Goal: Information Seeking & Learning: Find specific fact

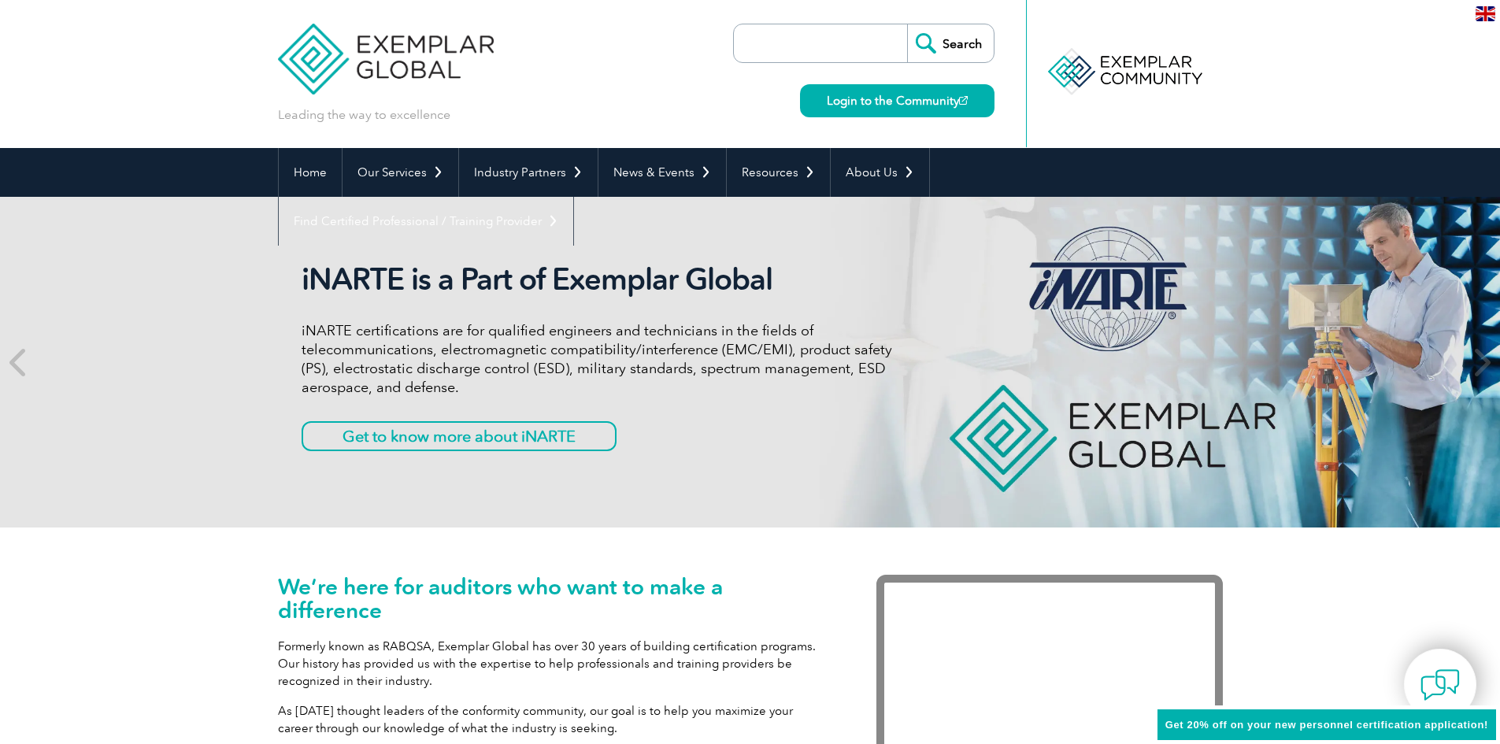
click at [818, 41] on input "search" at bounding box center [824, 43] width 165 height 38
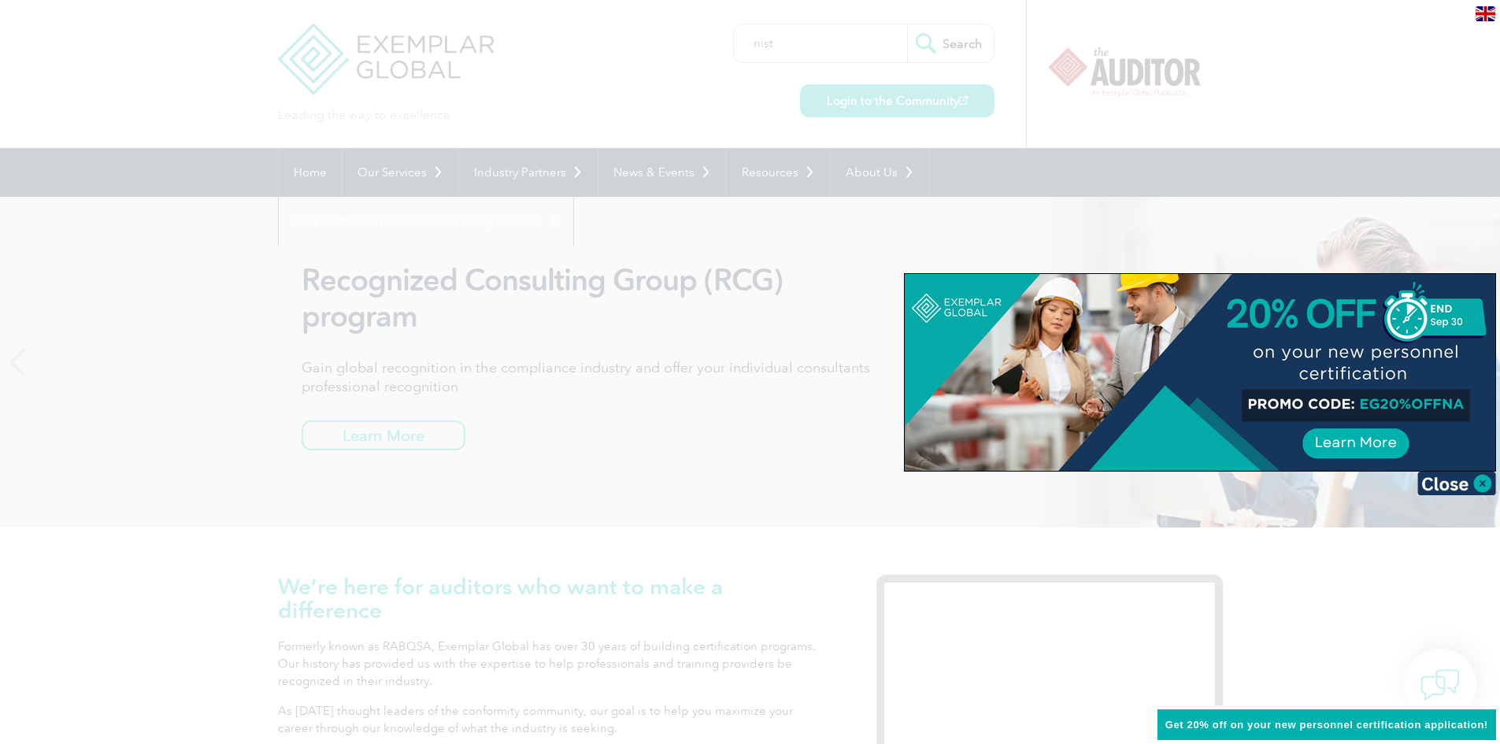
type input "nist"
drag, startPoint x: 825, startPoint y: 41, endPoint x: 838, endPoint y: 41, distance: 12.6
click at [834, 41] on div at bounding box center [750, 372] width 1500 height 744
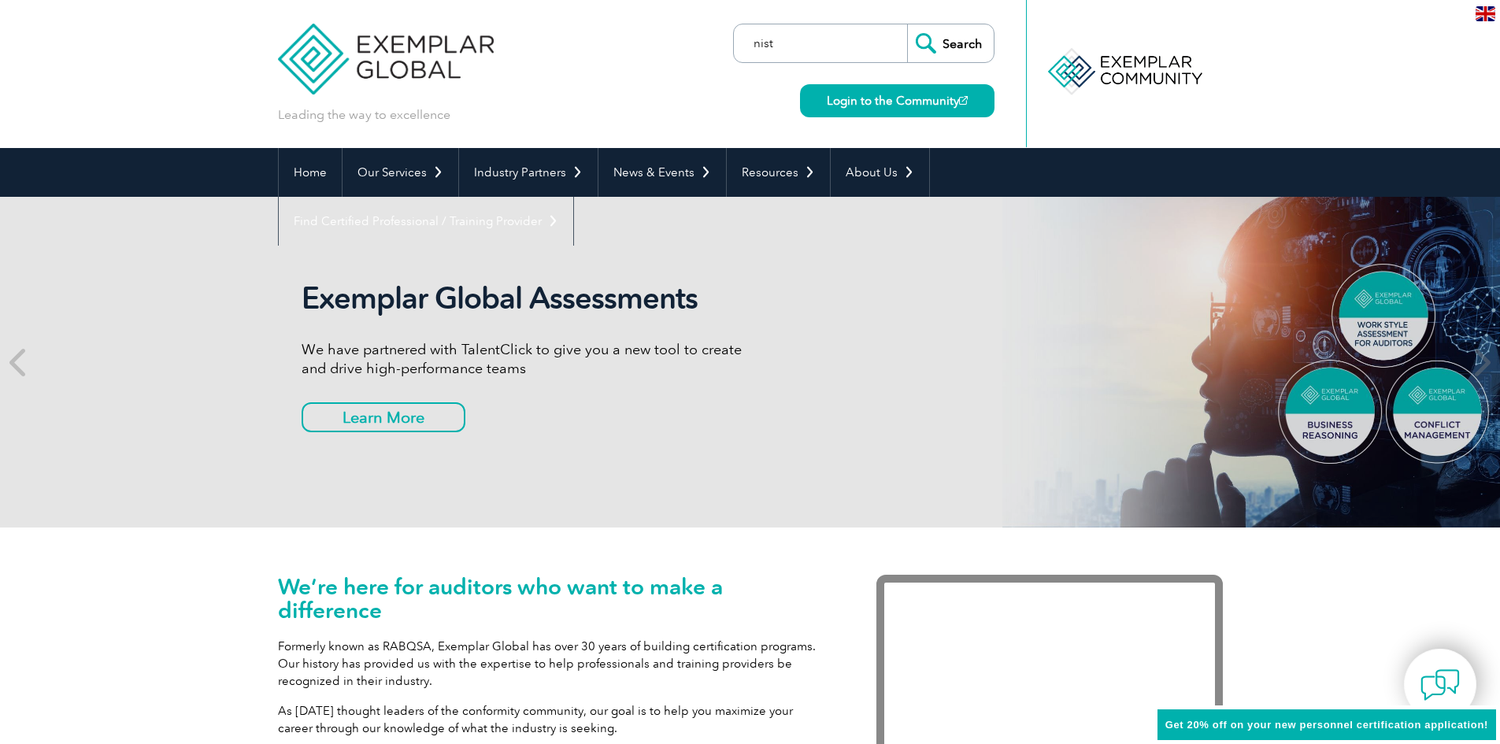
click at [795, 50] on input "nist" at bounding box center [824, 43] width 165 height 38
click at [930, 32] on input "Search" at bounding box center [950, 43] width 87 height 38
